Goal: Task Accomplishment & Management: Complete application form

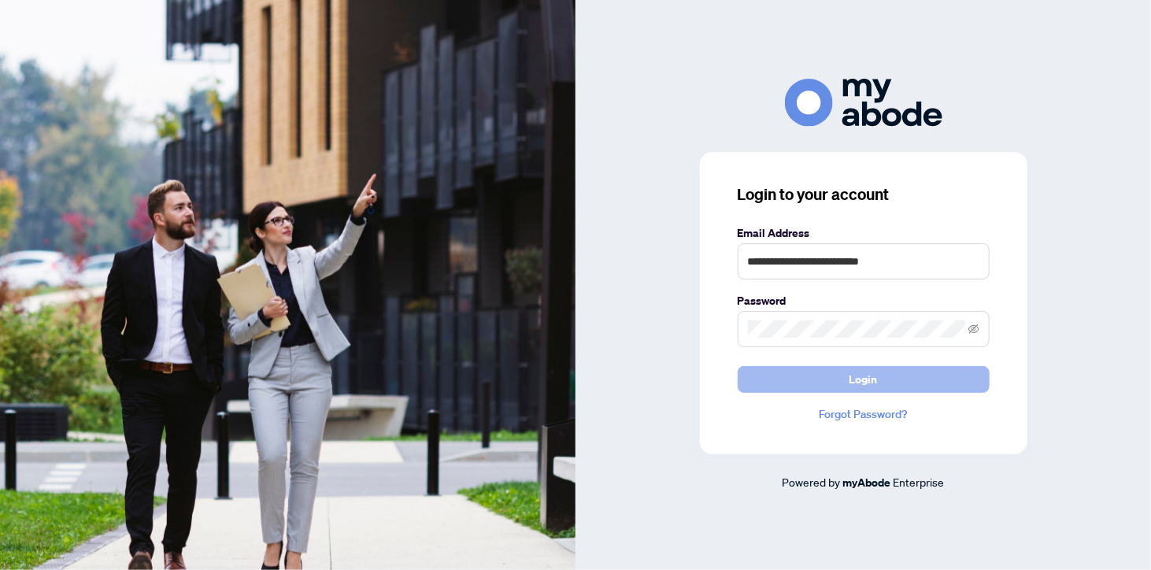
click at [924, 385] on button "Login" at bounding box center [863, 379] width 252 height 27
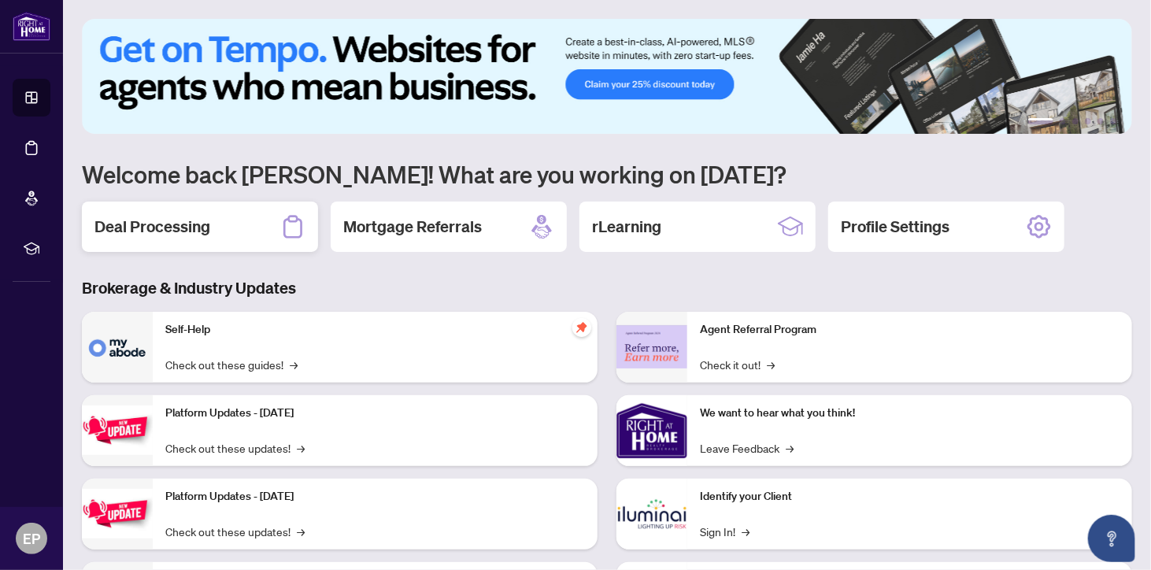
click at [164, 222] on h2 "Deal Processing" at bounding box center [152, 227] width 116 height 22
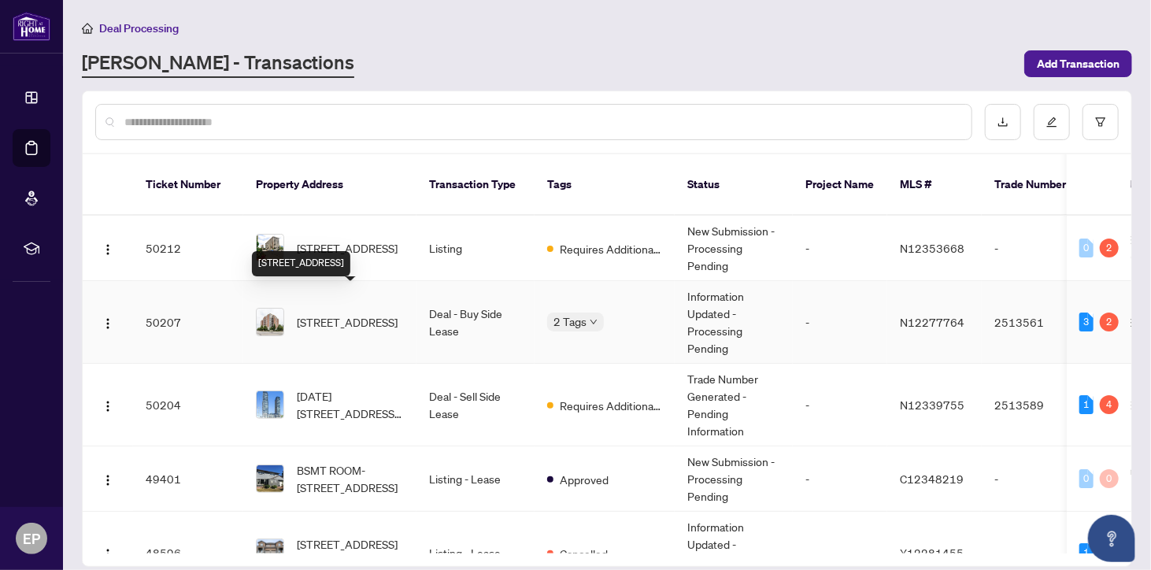
click at [354, 313] on span "[STREET_ADDRESS]" at bounding box center [347, 321] width 101 height 17
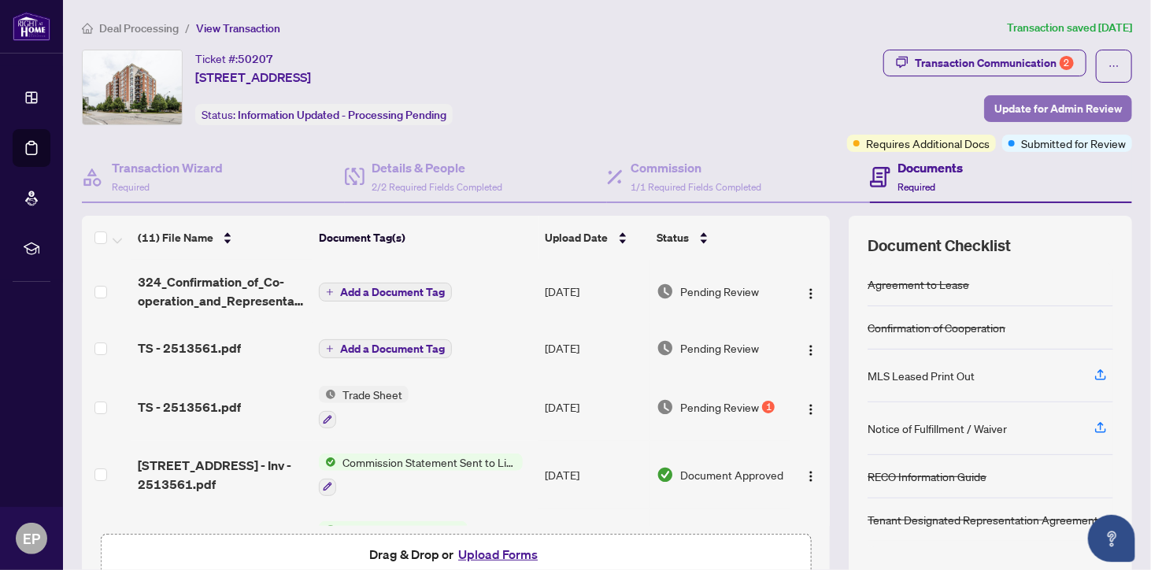
click at [1059, 112] on span "Update for Admin Review" at bounding box center [1057, 108] width 127 height 25
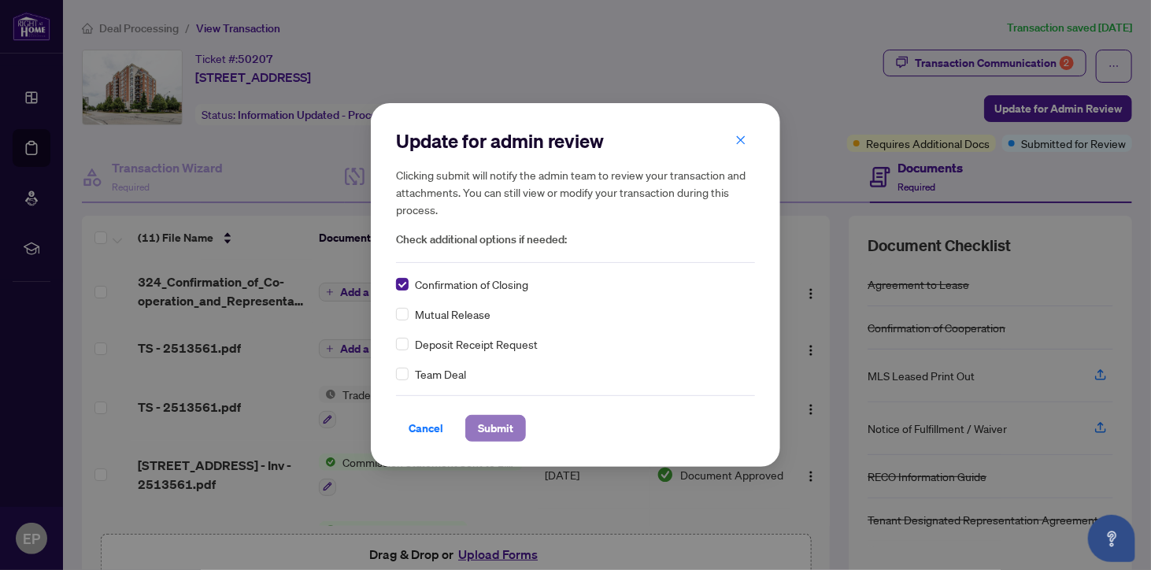
click at [502, 423] on span "Submit" at bounding box center [495, 428] width 35 height 25
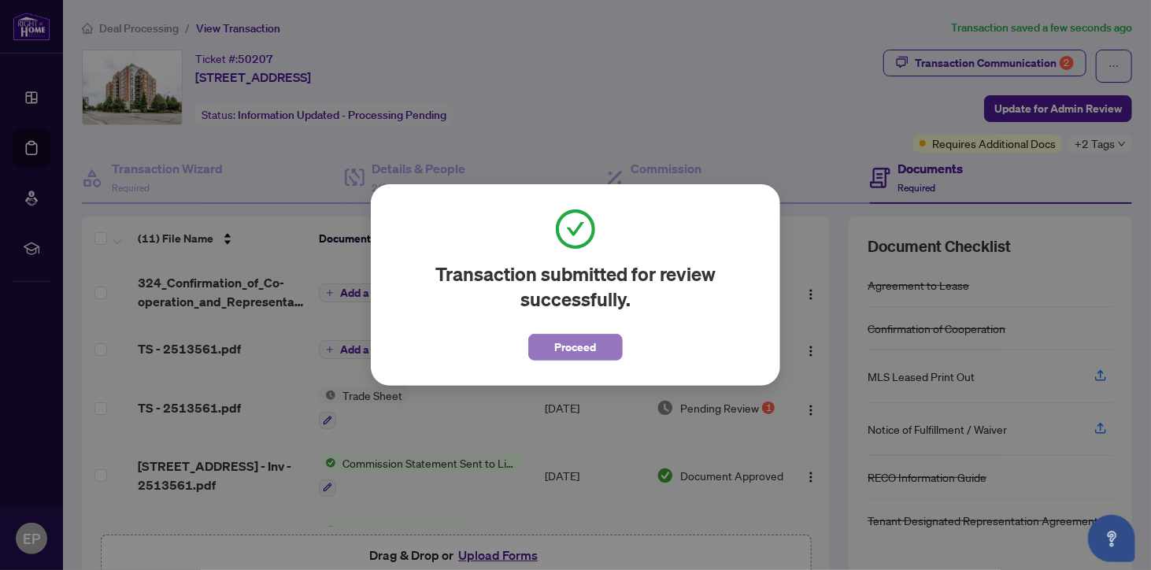
click at [604, 346] on button "Proceed" at bounding box center [575, 347] width 94 height 27
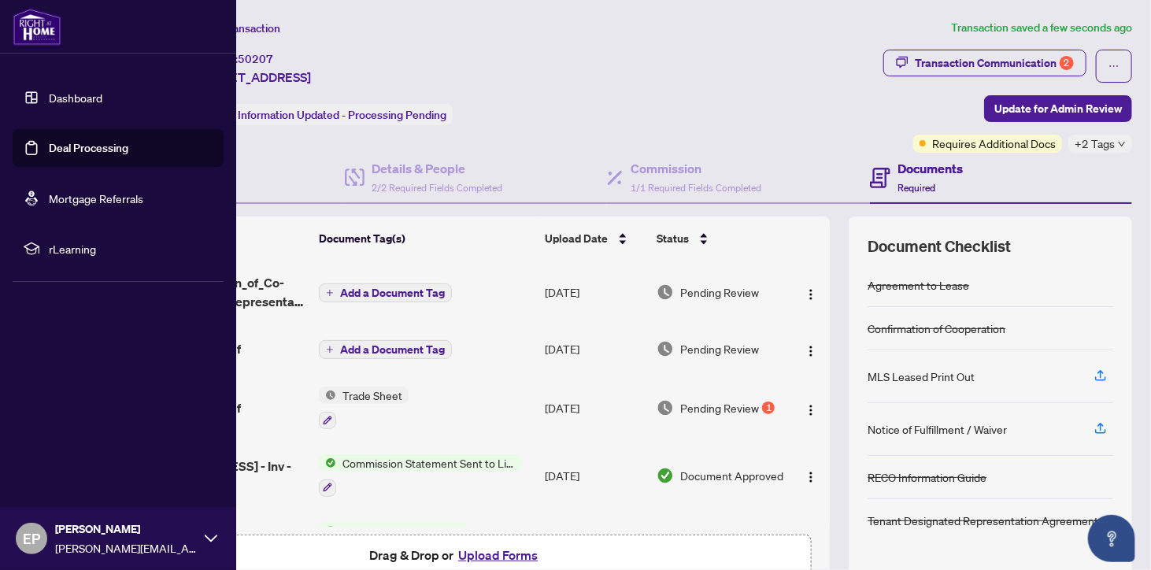
click at [97, 104] on link "Dashboard" at bounding box center [76, 97] width 54 height 14
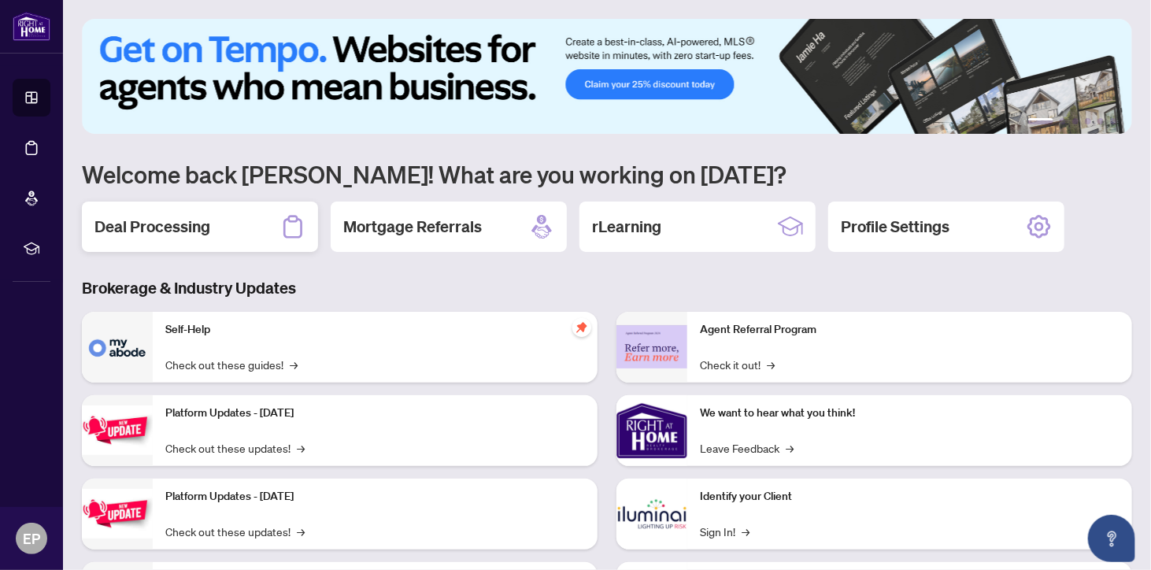
click at [164, 233] on h2 "Deal Processing" at bounding box center [152, 227] width 116 height 22
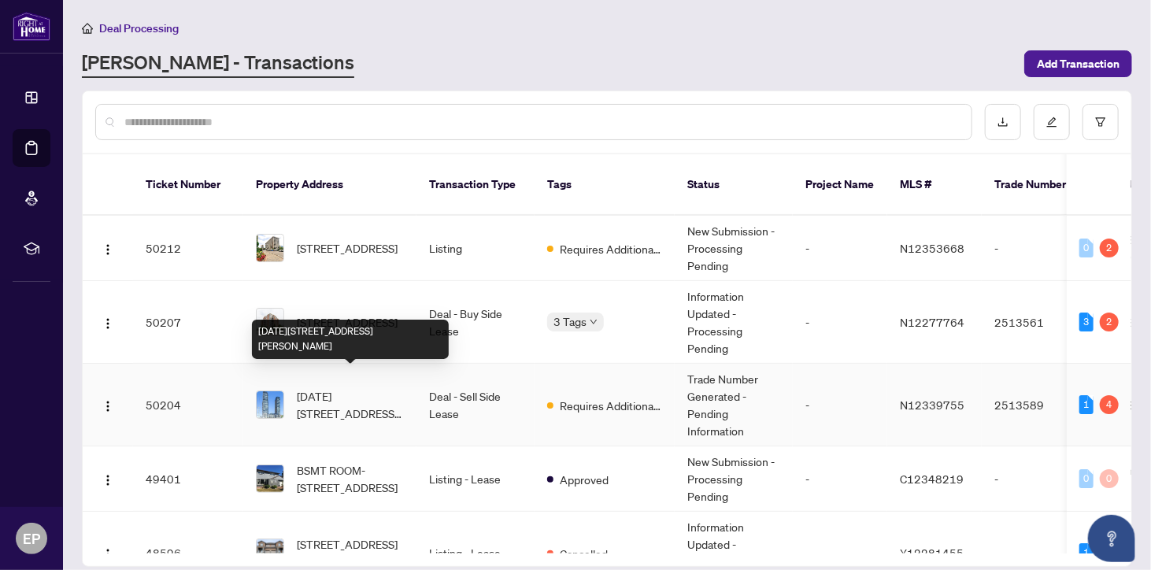
click at [375, 387] on span "[DATE][STREET_ADDRESS][PERSON_NAME]" at bounding box center [350, 404] width 107 height 35
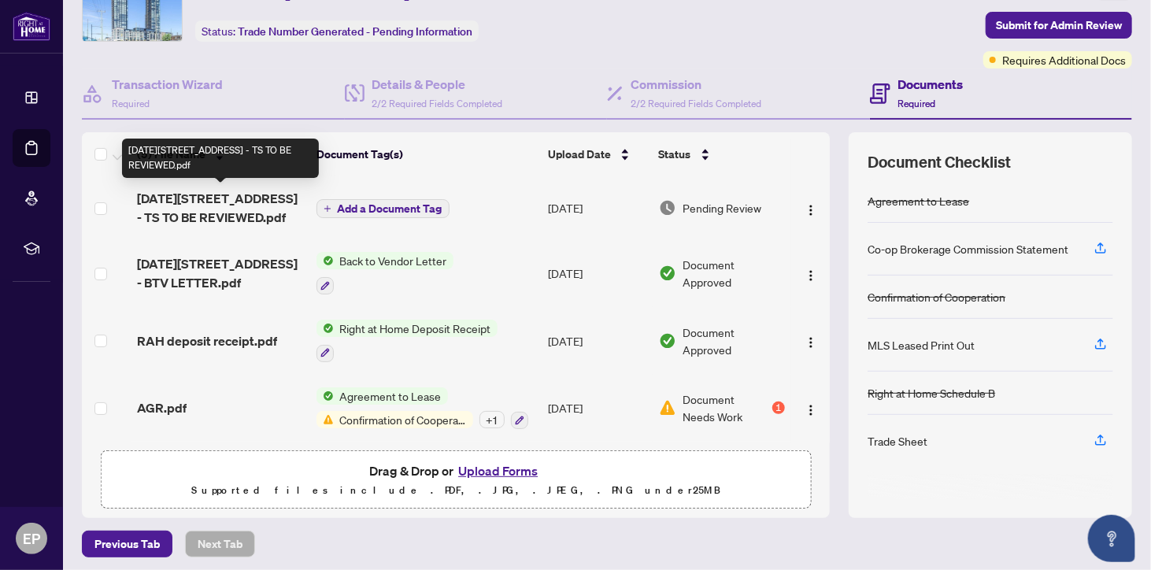
click at [209, 213] on span "[DATE][STREET_ADDRESS] - TS TO BE REVIEWED.pdf" at bounding box center [220, 208] width 167 height 38
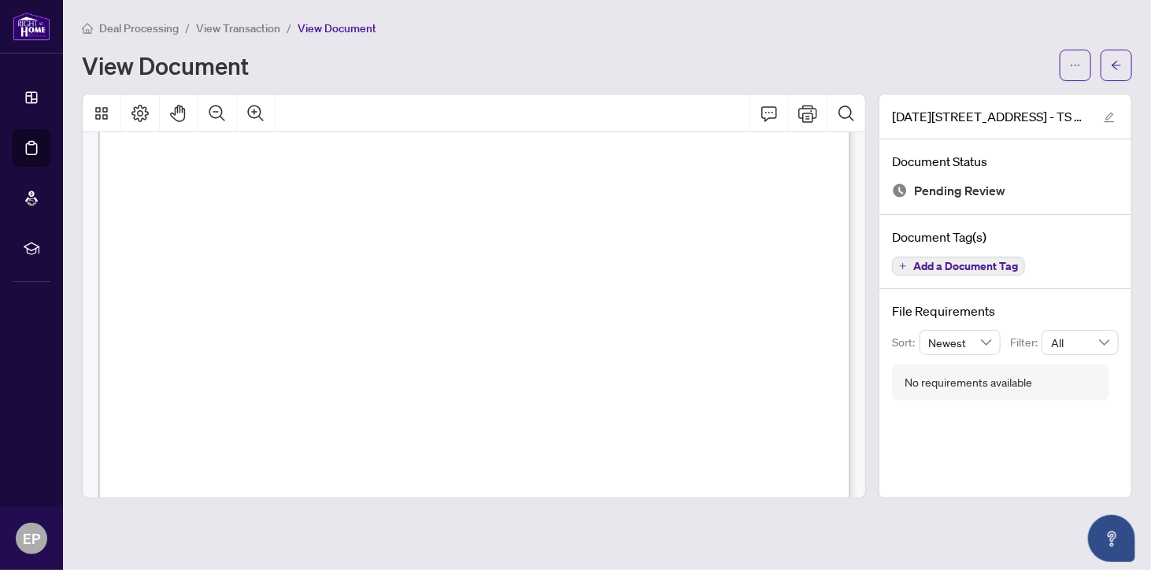
scroll to position [204, 0]
click at [1084, 66] on button "button" at bounding box center [1074, 65] width 31 height 31
click at [1021, 102] on span "Download" at bounding box center [1019, 98] width 120 height 17
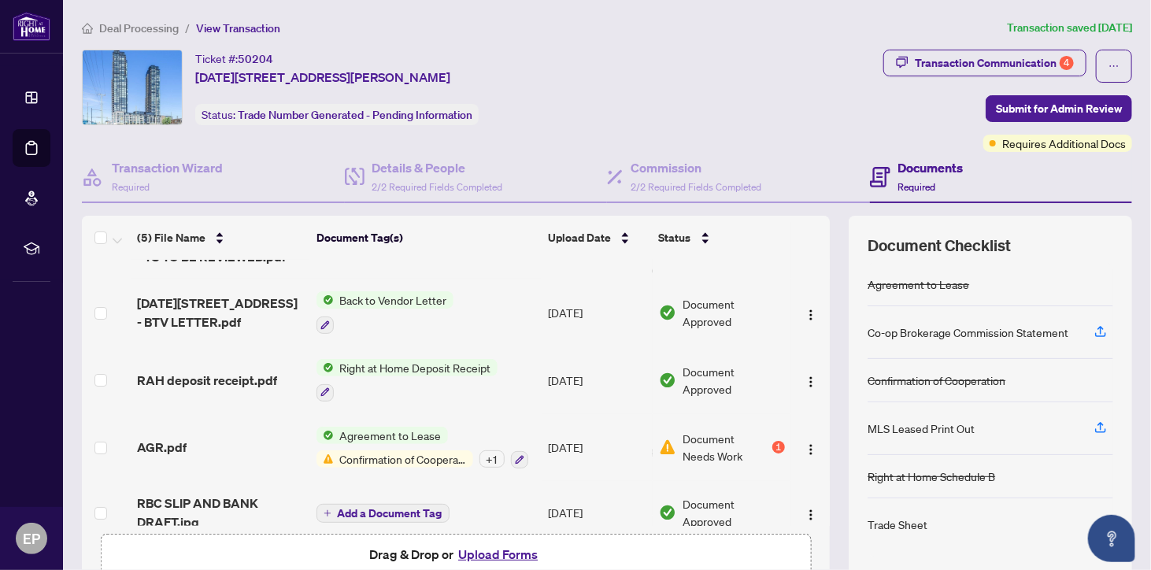
scroll to position [61, 0]
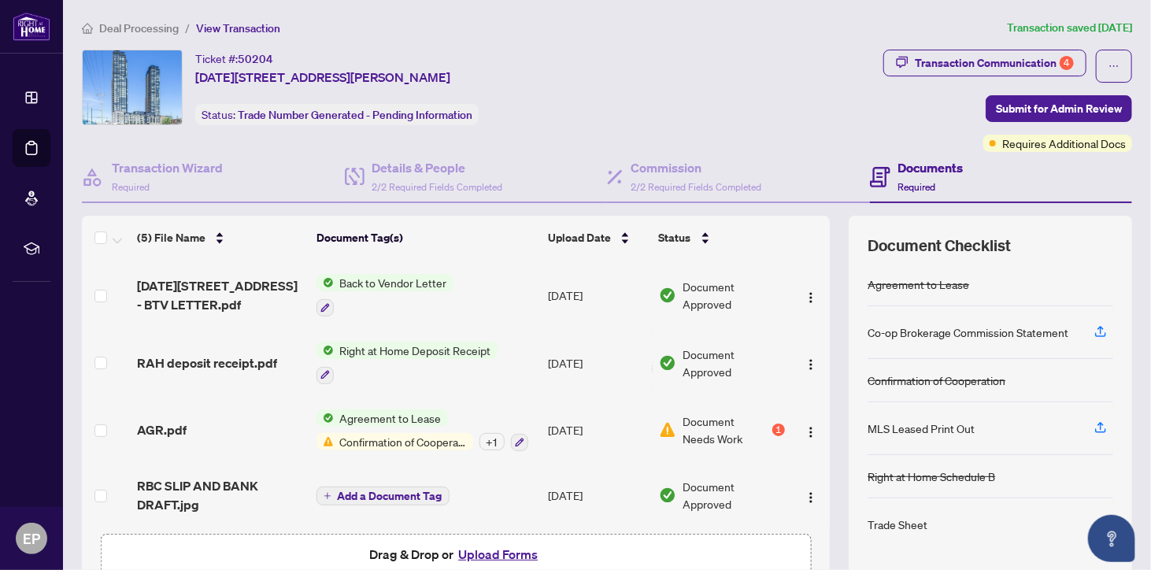
click at [512, 554] on button "Upload Forms" at bounding box center [497, 554] width 89 height 20
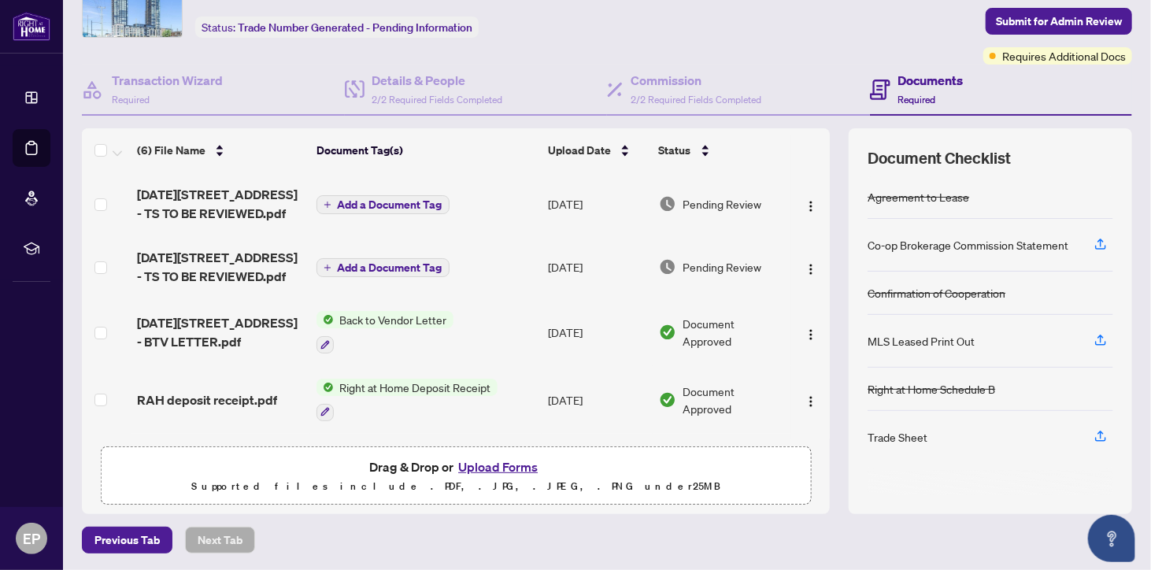
scroll to position [124, 0]
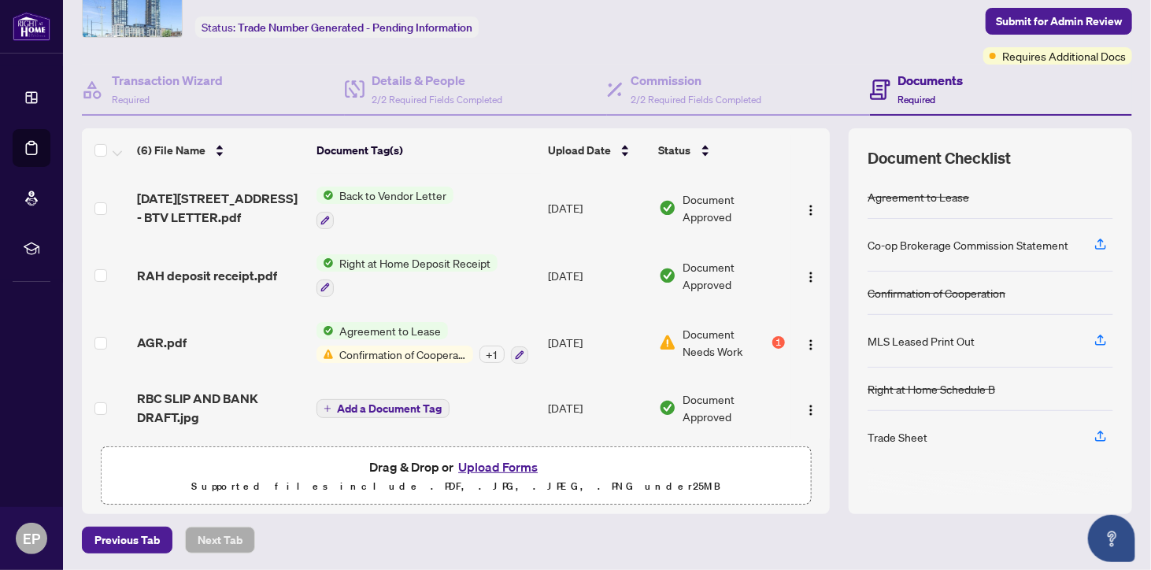
click at [364, 351] on span "Confirmation of Cooperation" at bounding box center [403, 353] width 139 height 17
click at [1020, 250] on div "Co-op Brokerage Commission Statement" at bounding box center [990, 245] width 246 height 53
click at [186, 338] on div "AGR.pdf" at bounding box center [220, 342] width 167 height 19
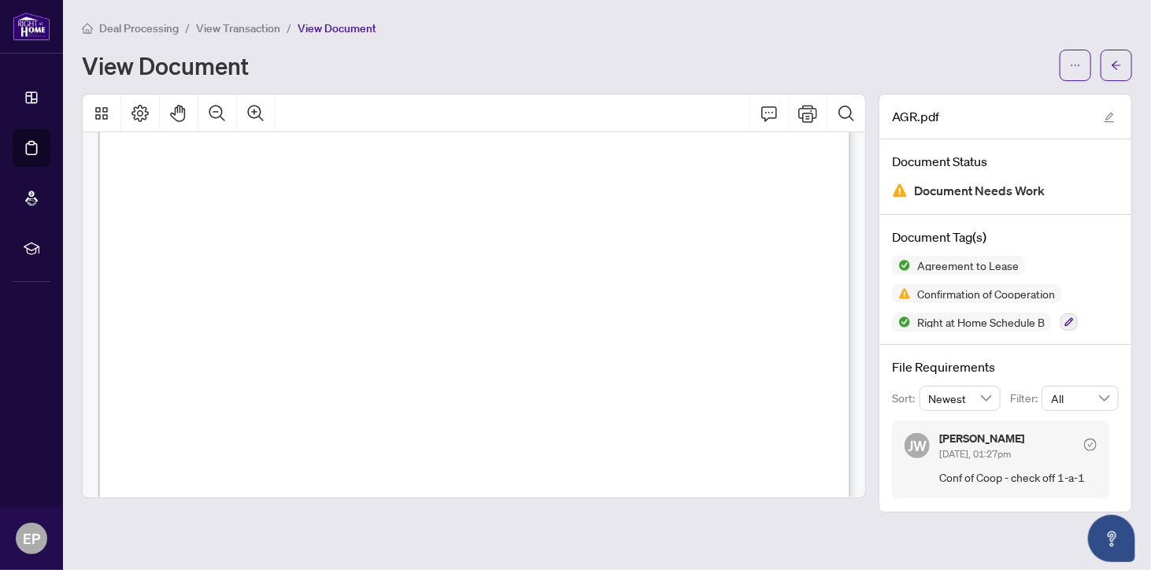
scroll to position [5303, 0]
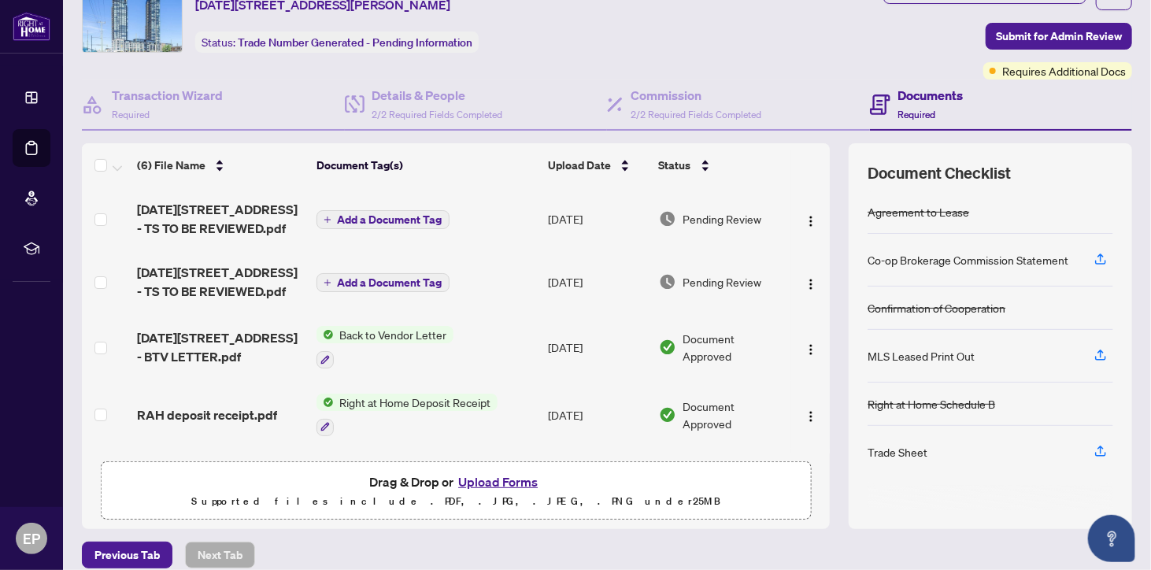
scroll to position [87, 0]
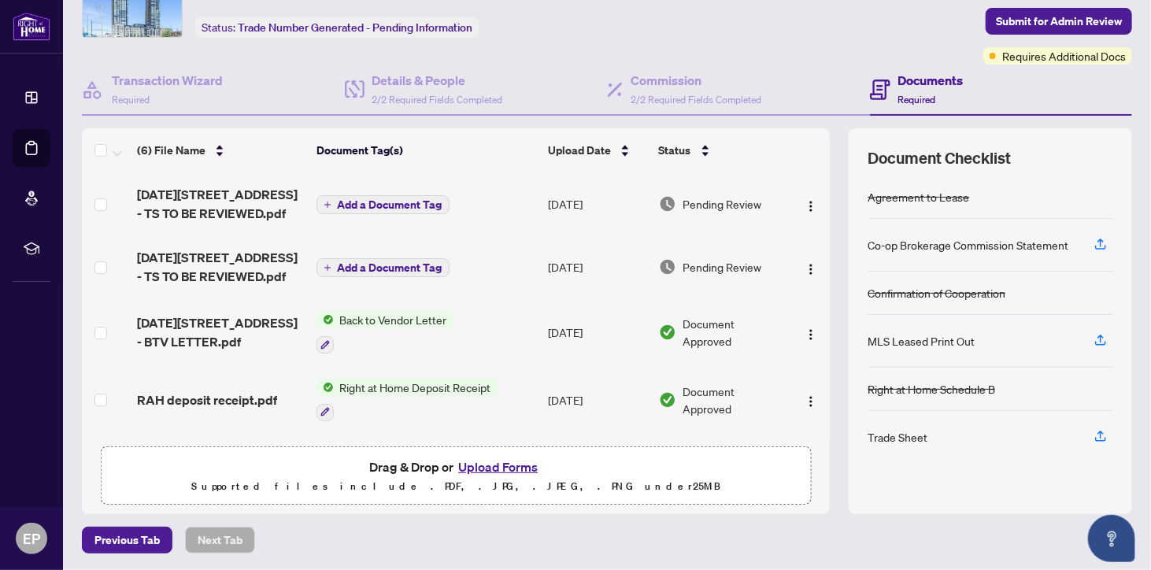
click at [515, 467] on button "Upload Forms" at bounding box center [497, 466] width 89 height 20
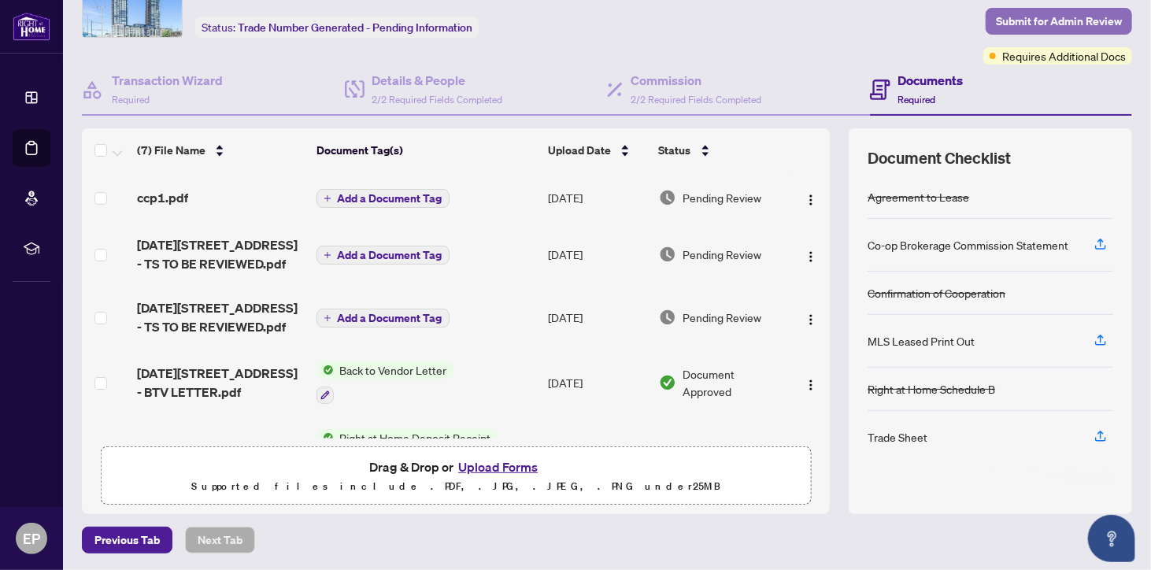
click at [1039, 18] on span "Submit for Admin Review" at bounding box center [1058, 21] width 126 height 25
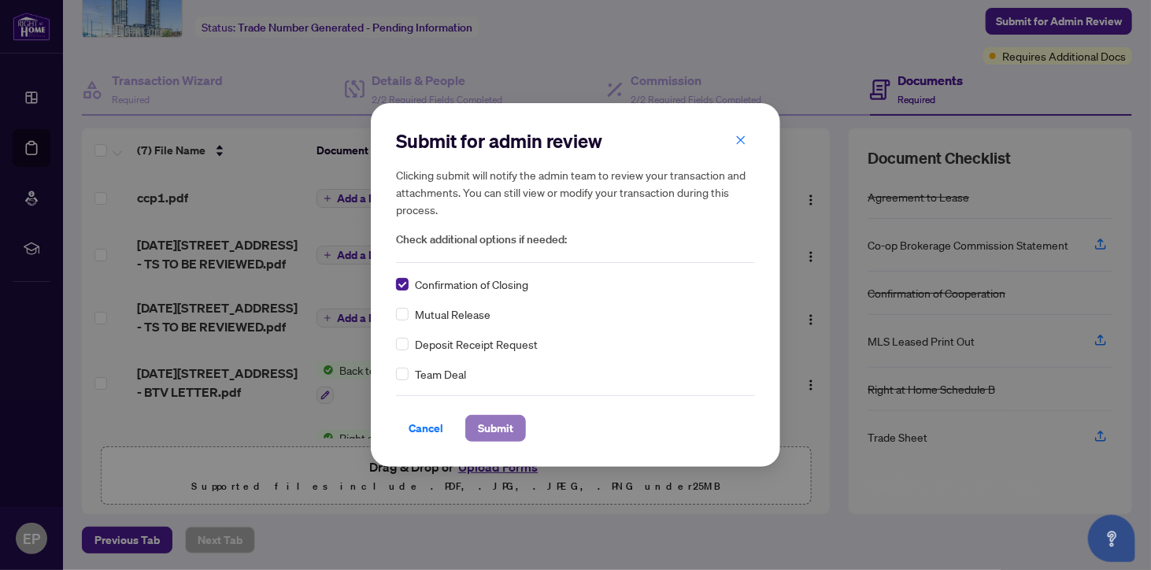
click at [496, 427] on span "Submit" at bounding box center [495, 428] width 35 height 25
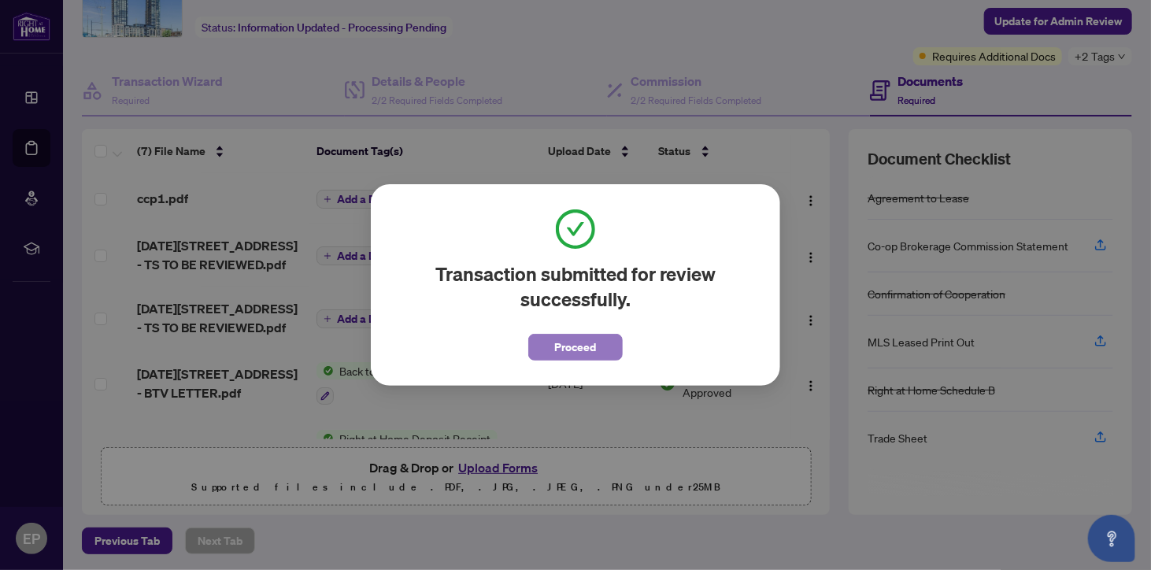
click at [593, 345] on span "Proceed" at bounding box center [576, 346] width 42 height 25
